Goal: Task Accomplishment & Management: Manage account settings

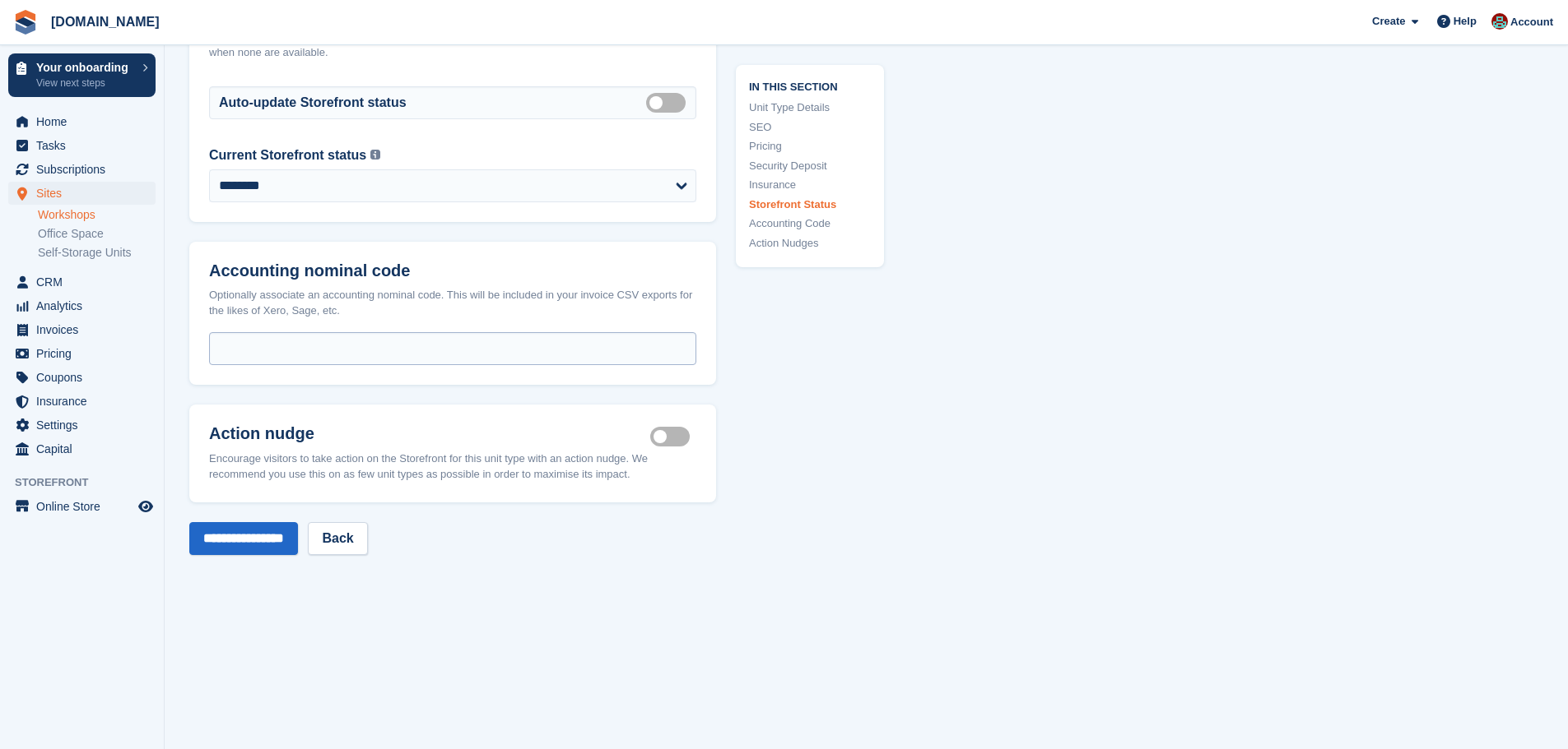
scroll to position [2304, 0]
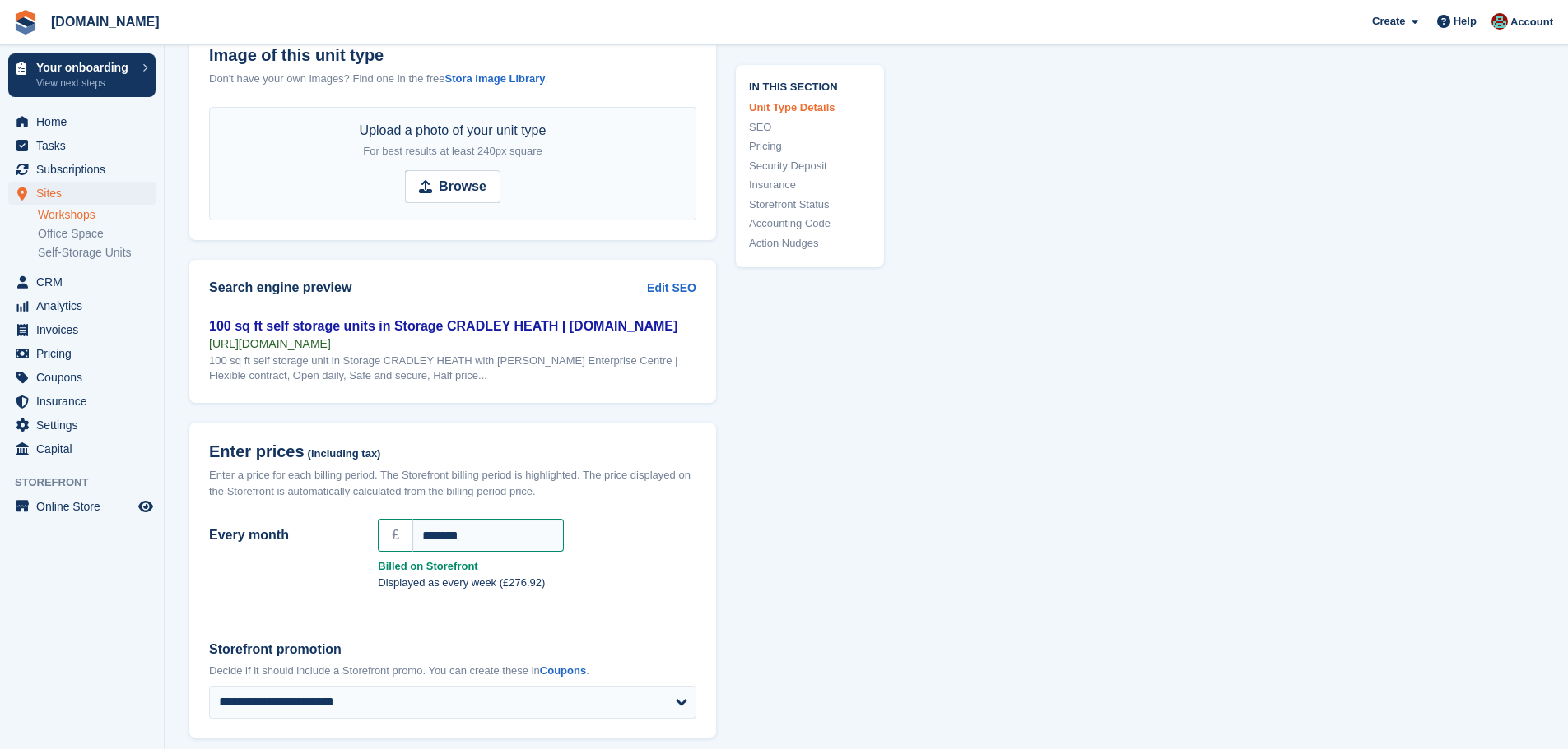
click at [773, 139] on link "Pricing" at bounding box center [810, 146] width 122 height 16
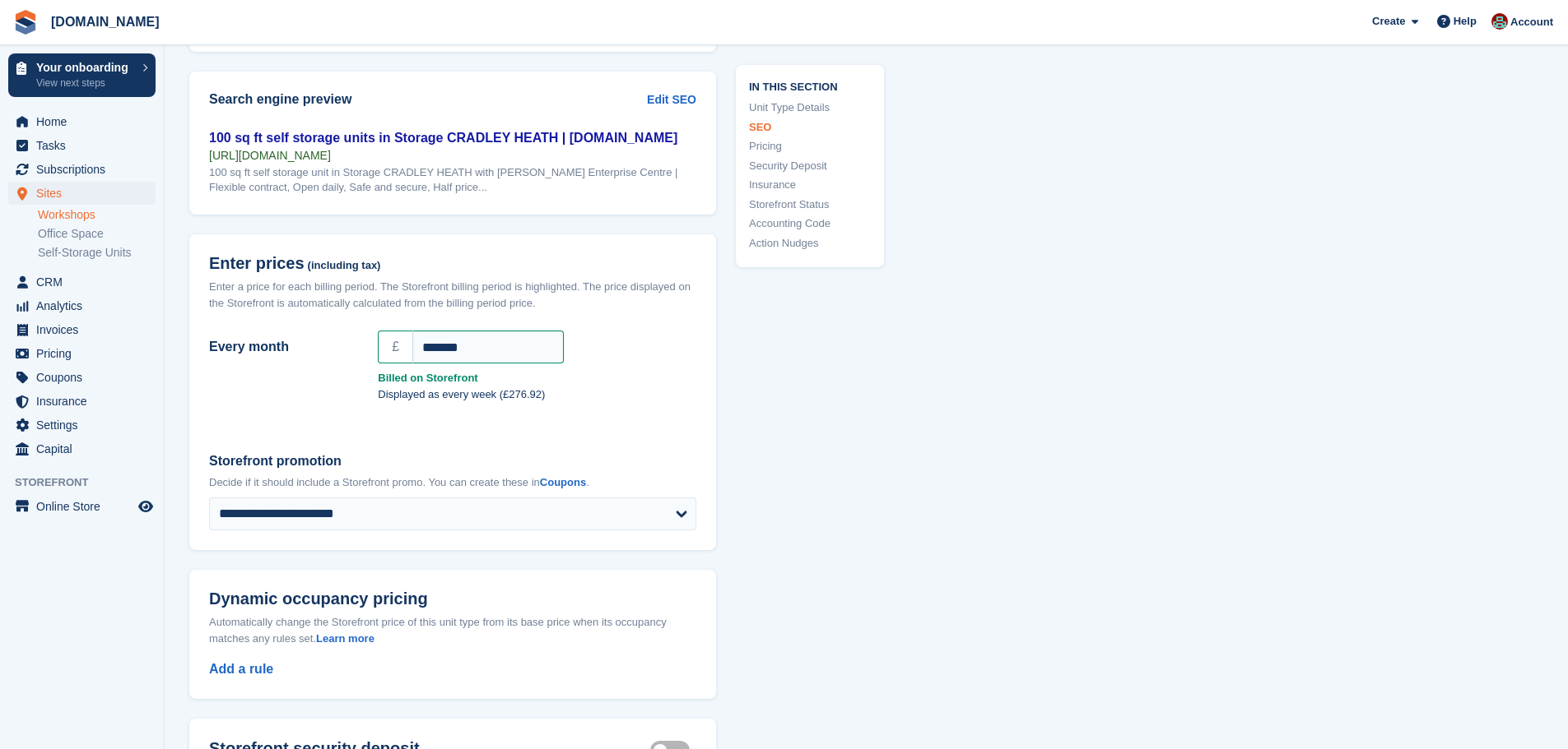
scroll to position [1037, 0]
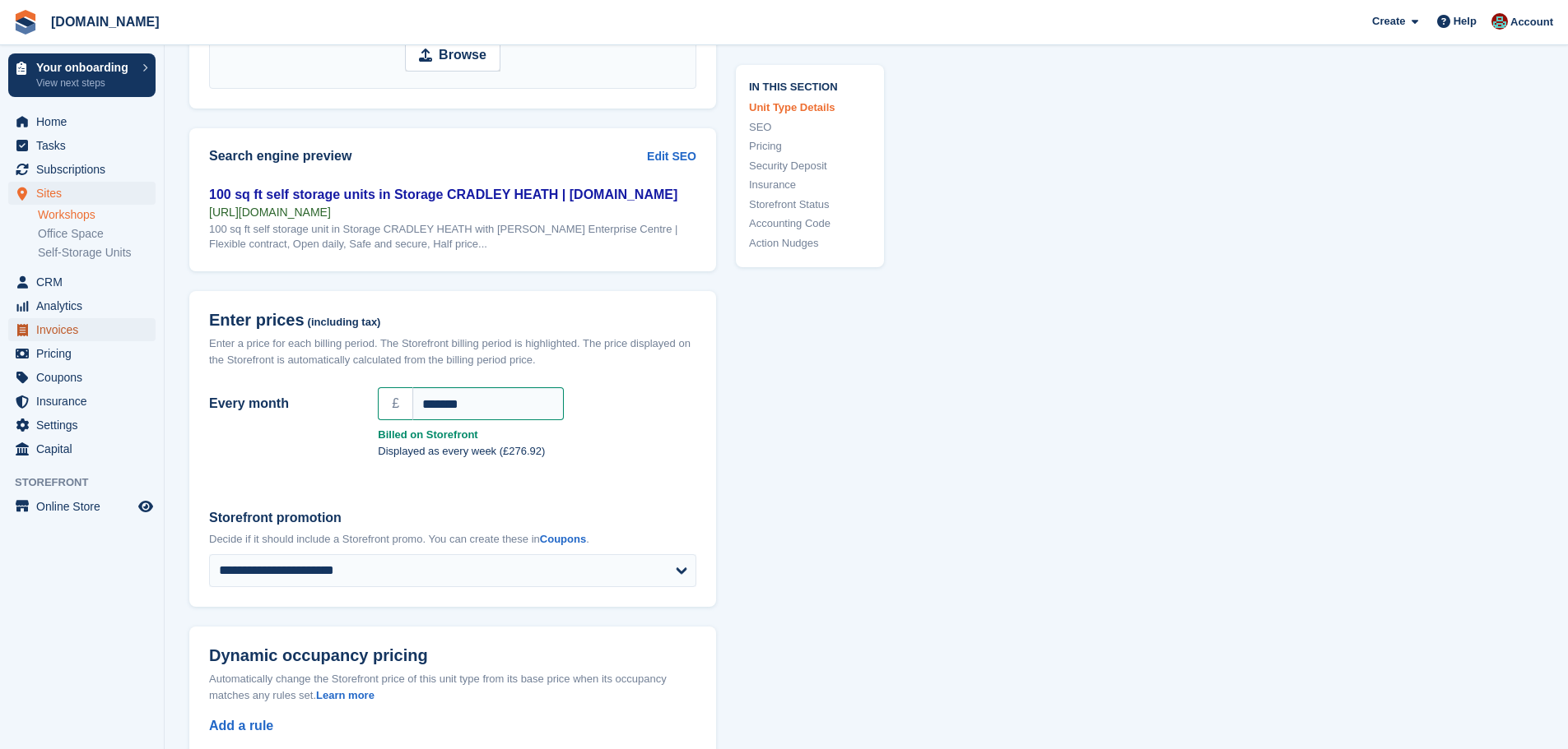
click at [65, 328] on span "Invoices" at bounding box center [85, 330] width 99 height 23
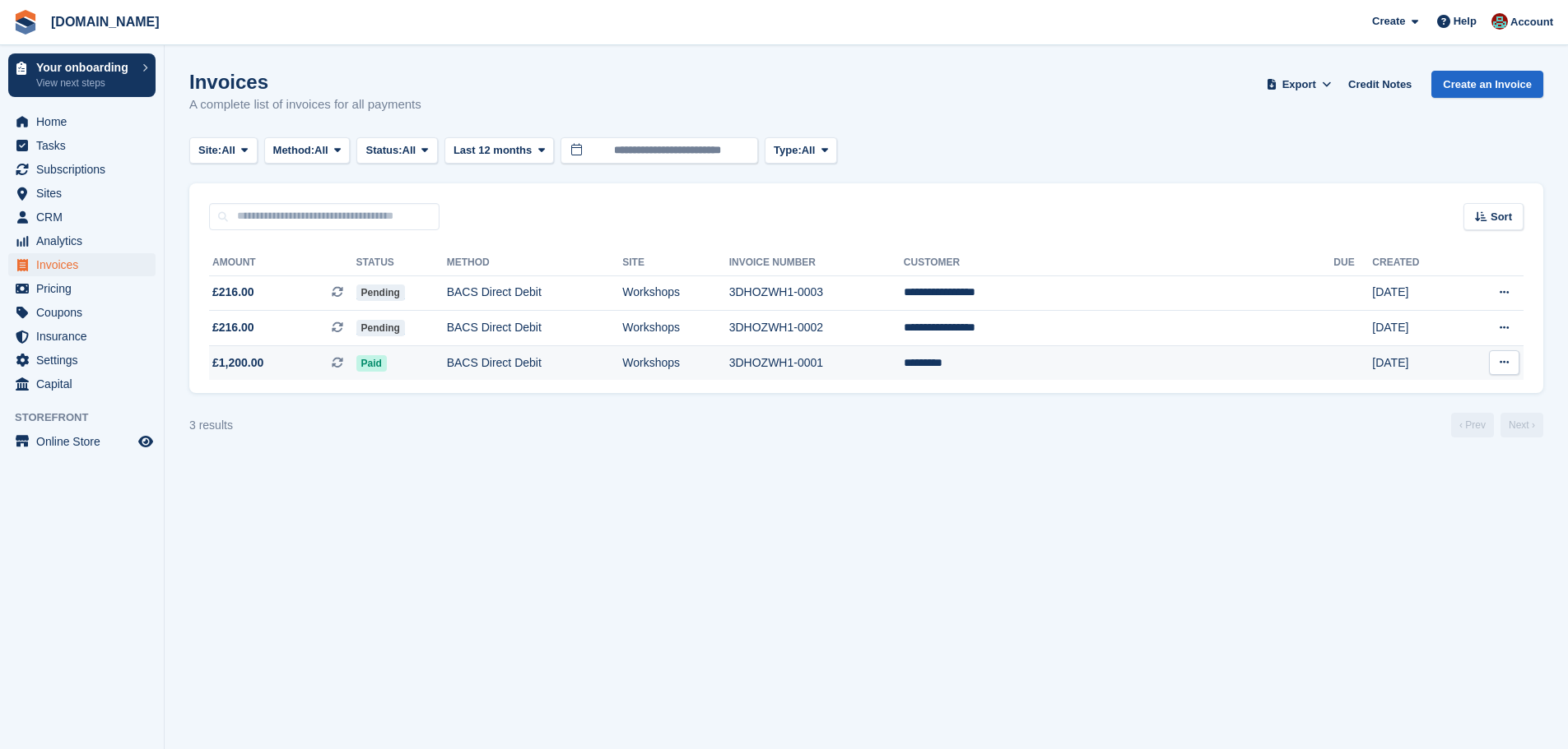
click at [269, 363] on span "£1,200.00 This is a recurring subscription invoice." at bounding box center [283, 363] width 148 height 17
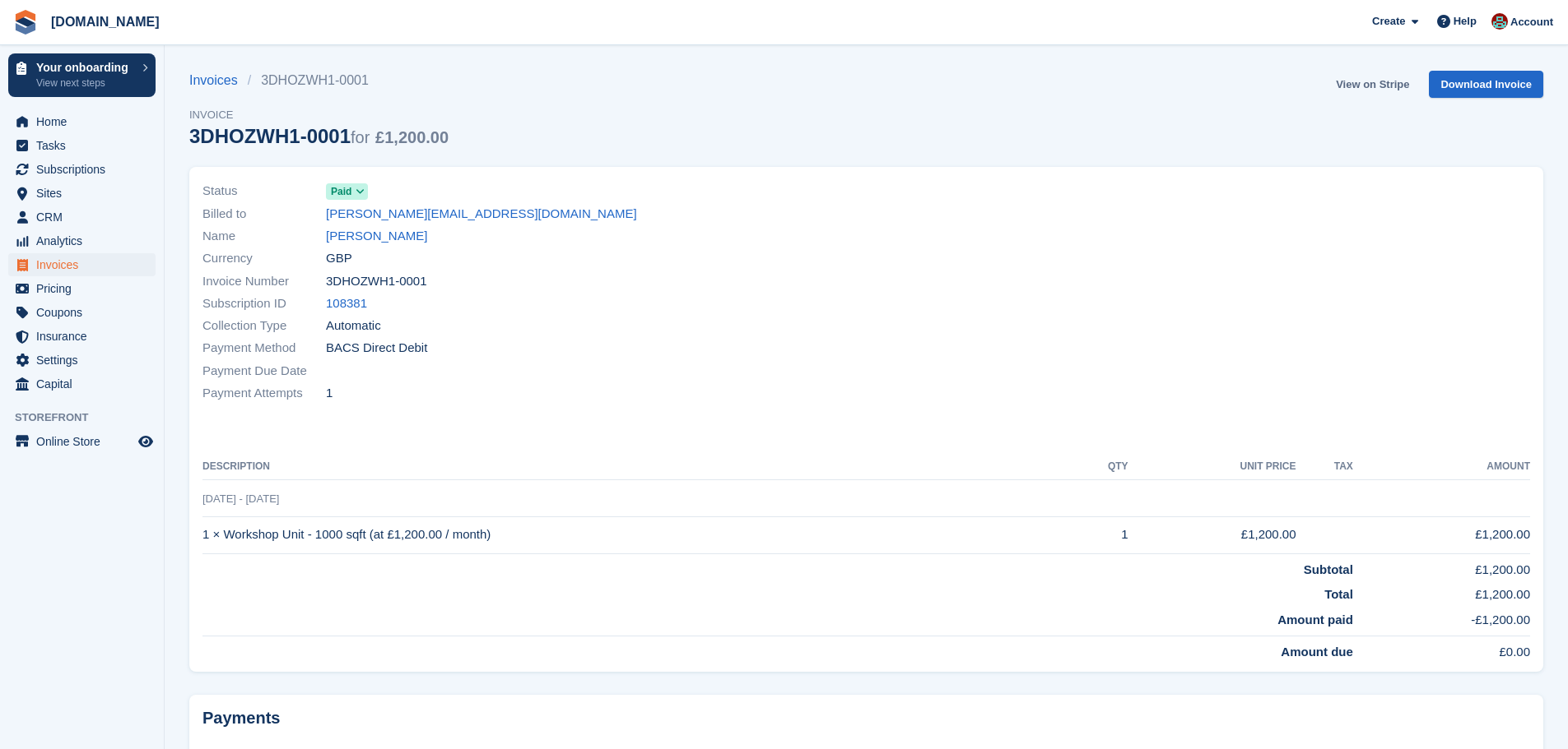
click at [1385, 87] on link "View on Stripe" at bounding box center [1372, 84] width 86 height 27
